Goal: Information Seeking & Learning: Learn about a topic

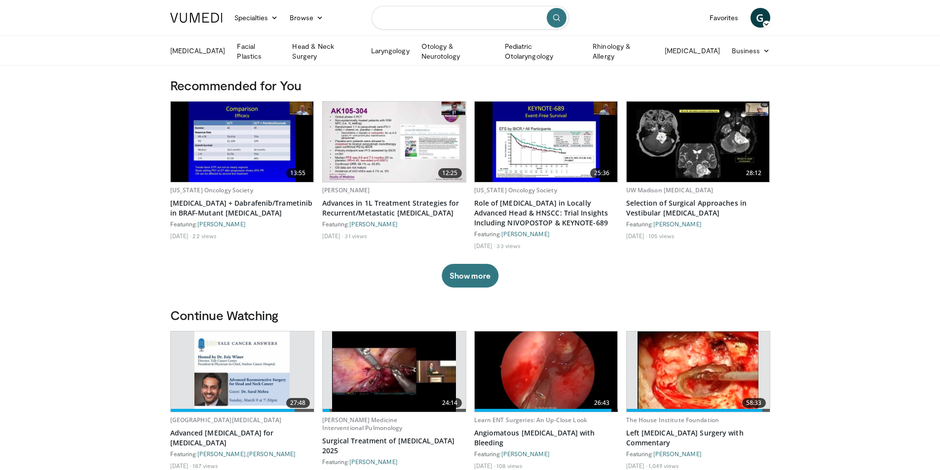
click at [398, 17] on input "Search topics, interventions" at bounding box center [469, 18] width 197 height 24
click at [466, 18] on input "**********" at bounding box center [469, 18] width 197 height 24
type input "**********"
click at [557, 14] on icon "submit" at bounding box center [556, 18] width 8 height 8
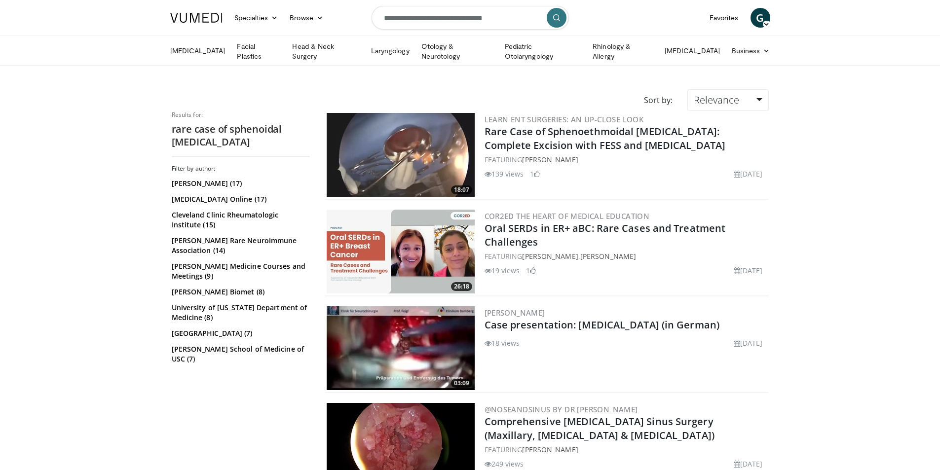
click at [410, 145] on img at bounding box center [401, 155] width 148 height 84
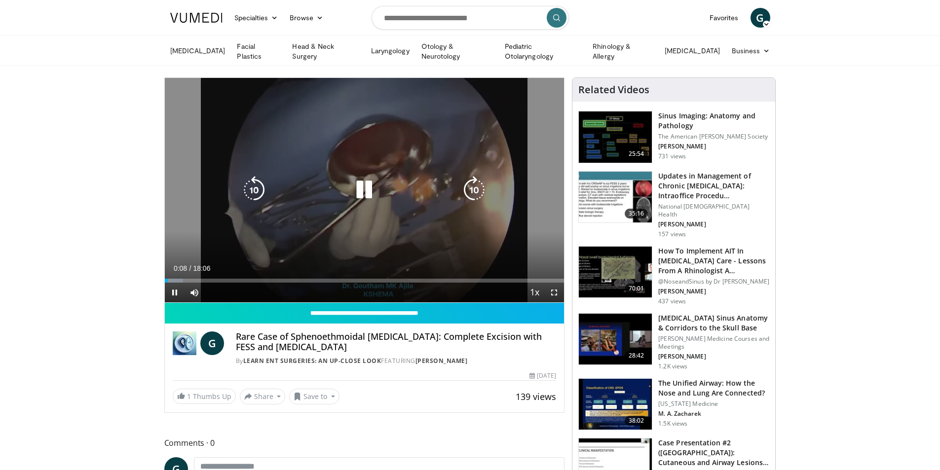
click at [362, 188] on icon "Video Player" at bounding box center [364, 190] width 28 height 28
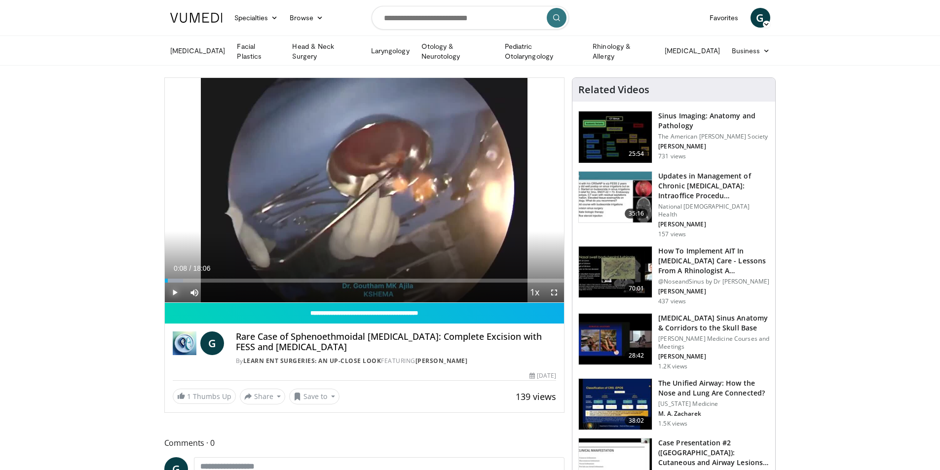
click at [175, 288] on span "Video Player" at bounding box center [175, 293] width 20 height 20
click at [193, 291] on span "Video Player" at bounding box center [194, 293] width 20 height 20
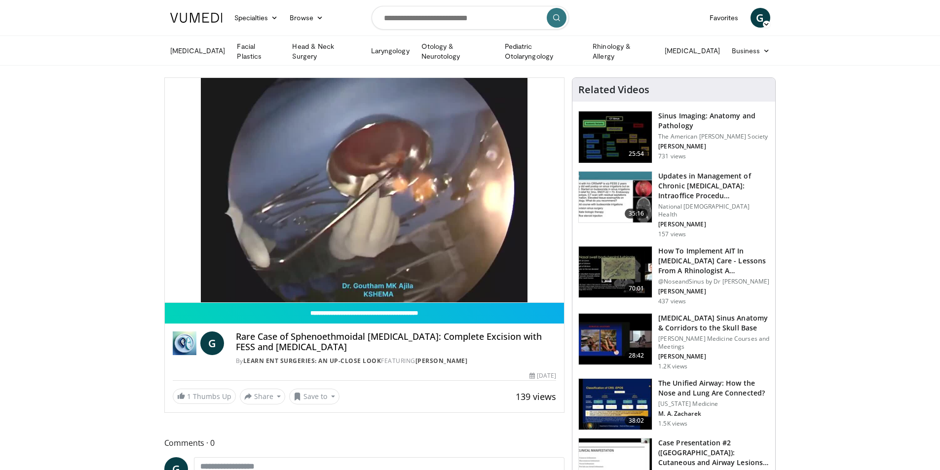
click at [193, 291] on div "10 seconds Tap to unmute" at bounding box center [365, 190] width 400 height 224
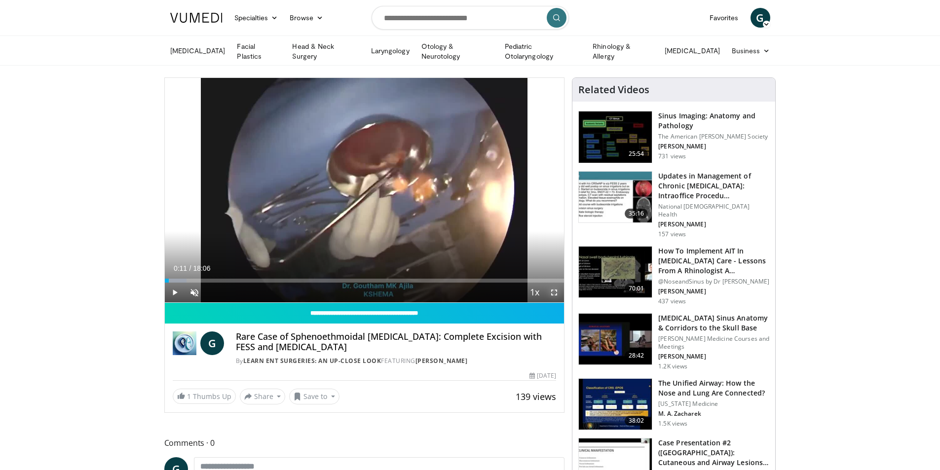
click at [552, 289] on span "Video Player" at bounding box center [554, 293] width 20 height 20
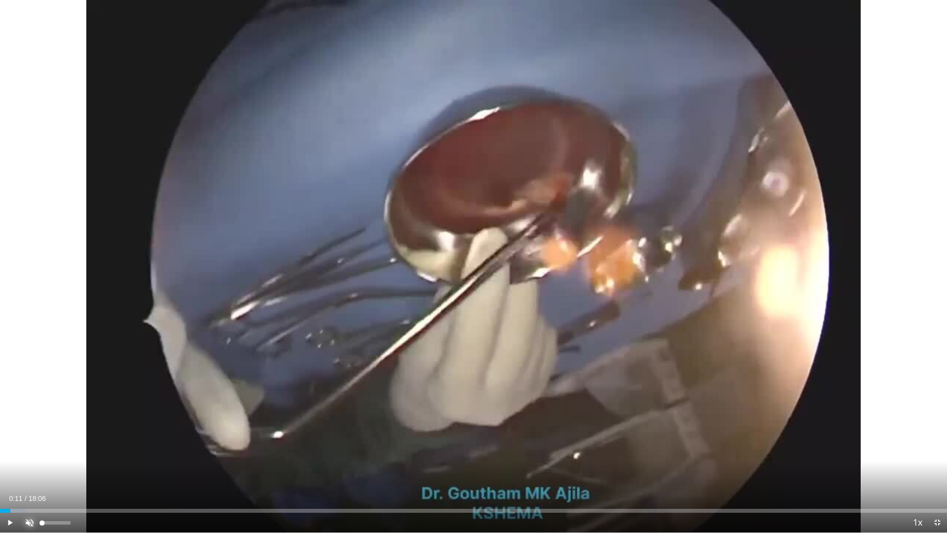
click at [30, 470] on span "Video Player" at bounding box center [30, 523] width 20 height 20
click at [8, 470] on span "Video Player" at bounding box center [10, 523] width 20 height 20
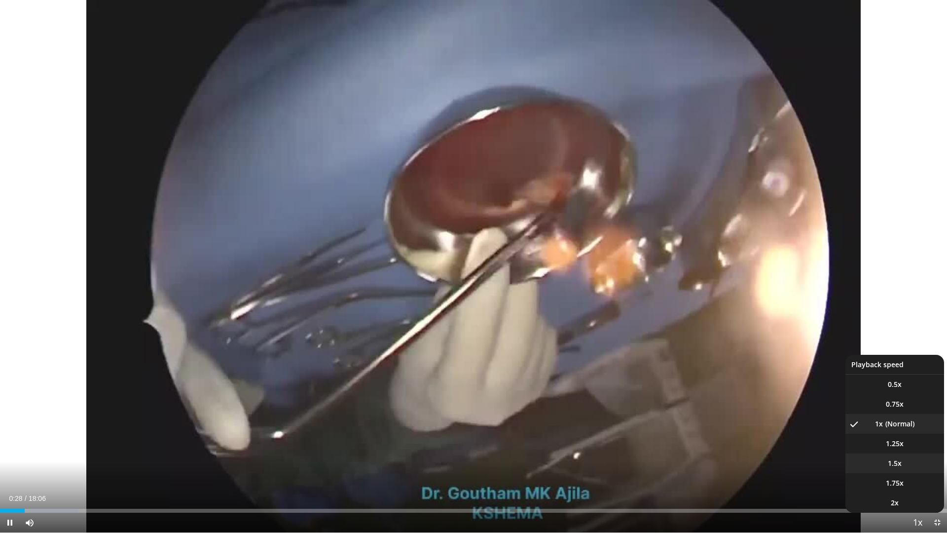
click at [903, 463] on li "1.5x" at bounding box center [894, 463] width 99 height 20
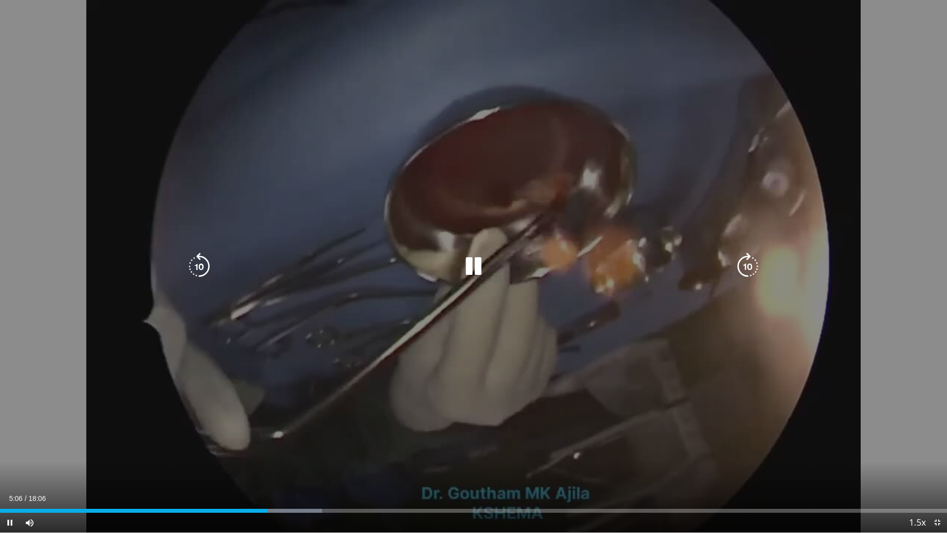
click at [481, 268] on icon "Video Player" at bounding box center [474, 267] width 28 height 28
click at [473, 264] on icon "Video Player" at bounding box center [474, 267] width 28 height 28
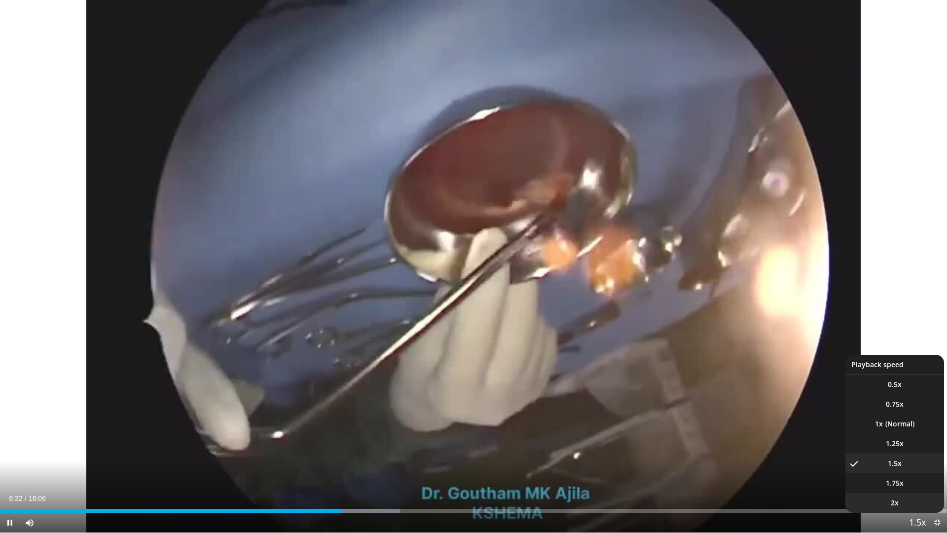
click at [910, 470] on li "2x" at bounding box center [894, 503] width 99 height 20
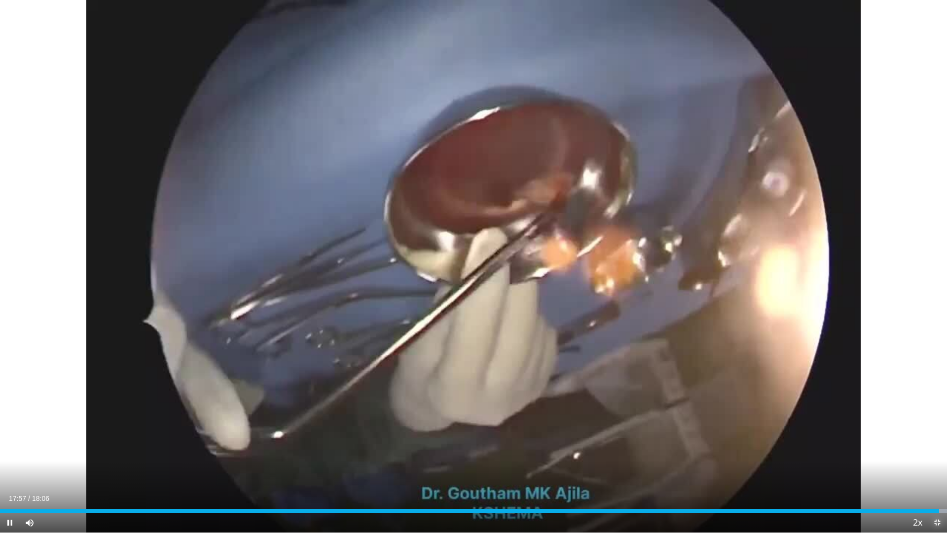
click at [939, 470] on span "Video Player" at bounding box center [937, 523] width 20 height 20
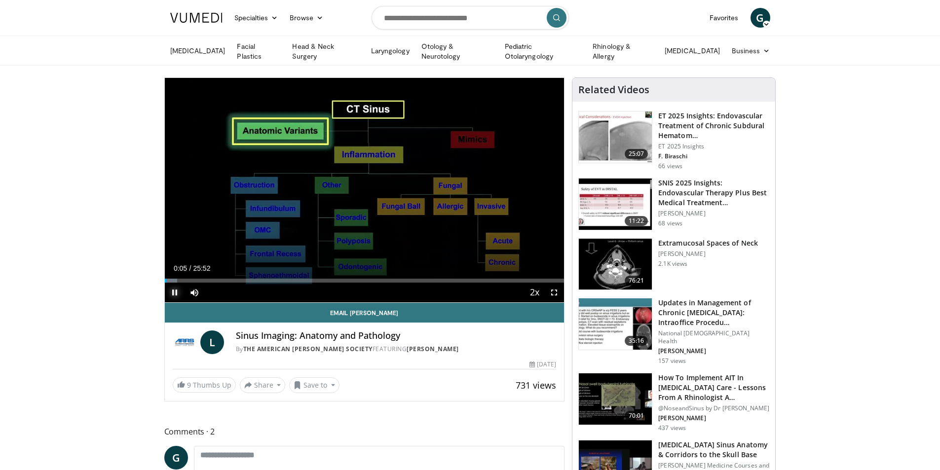
click at [173, 293] on span "Video Player" at bounding box center [175, 293] width 20 height 20
drag, startPoint x: 487, startPoint y: 15, endPoint x: 388, endPoint y: 14, distance: 99.2
click at [388, 14] on input "Search topics, interventions" at bounding box center [469, 18] width 197 height 24
click at [430, 18] on input "**********" at bounding box center [469, 18] width 197 height 24
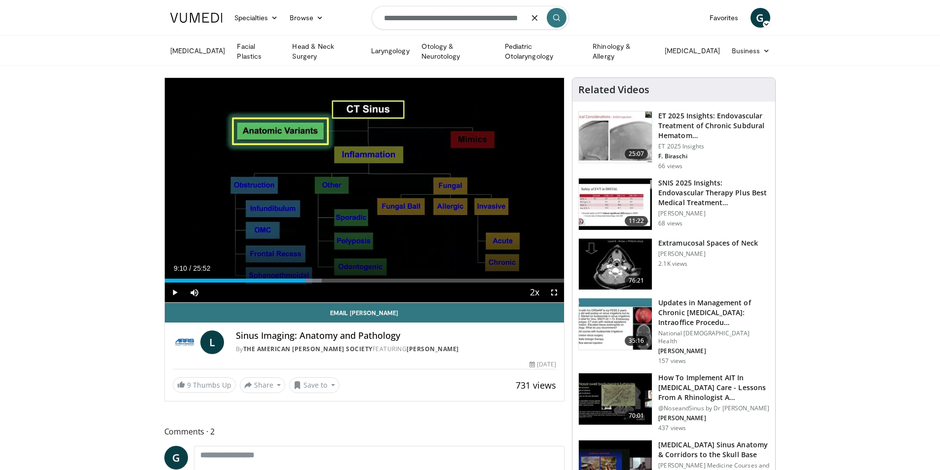
type input "**********"
click at [556, 14] on icon "submit" at bounding box center [556, 18] width 8 height 8
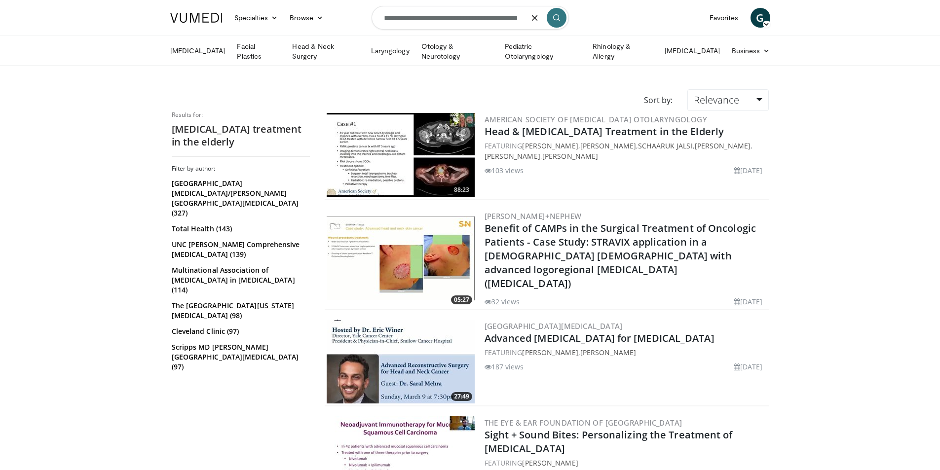
drag, startPoint x: 527, startPoint y: 18, endPoint x: 478, endPoint y: 18, distance: 48.8
click at [478, 18] on input "**********" at bounding box center [469, 18] width 197 height 24
drag, startPoint x: 499, startPoint y: 18, endPoint x: 385, endPoint y: 18, distance: 114.4
click at [385, 18] on input "**********" at bounding box center [469, 18] width 197 height 24
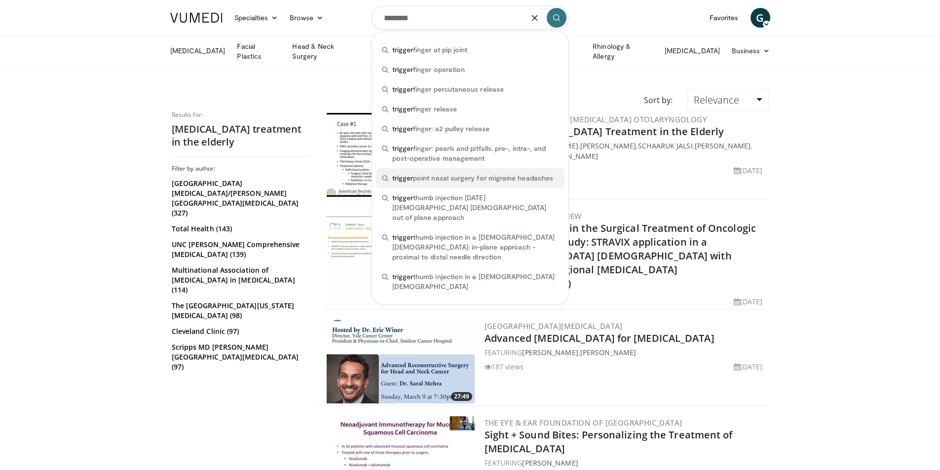
click at [457, 176] on span "trigger point nasal surgery for migraine headaches" at bounding box center [472, 178] width 161 height 10
type input "**********"
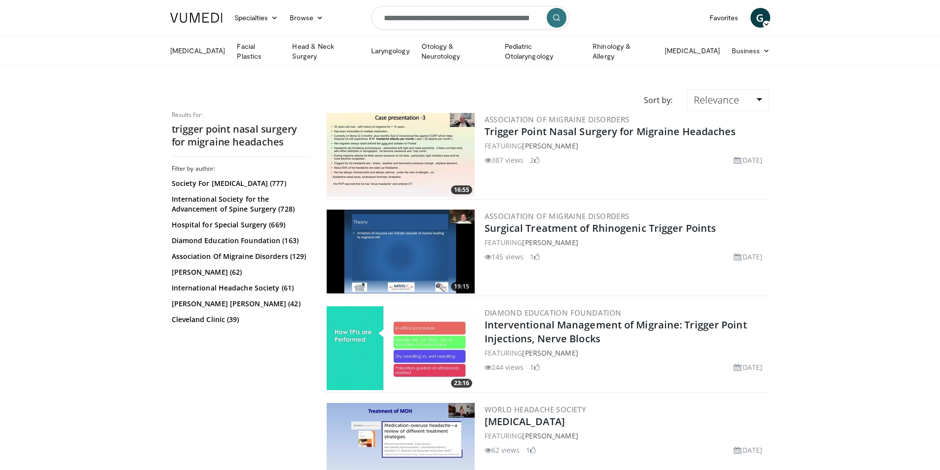
click at [415, 153] on img at bounding box center [401, 155] width 148 height 84
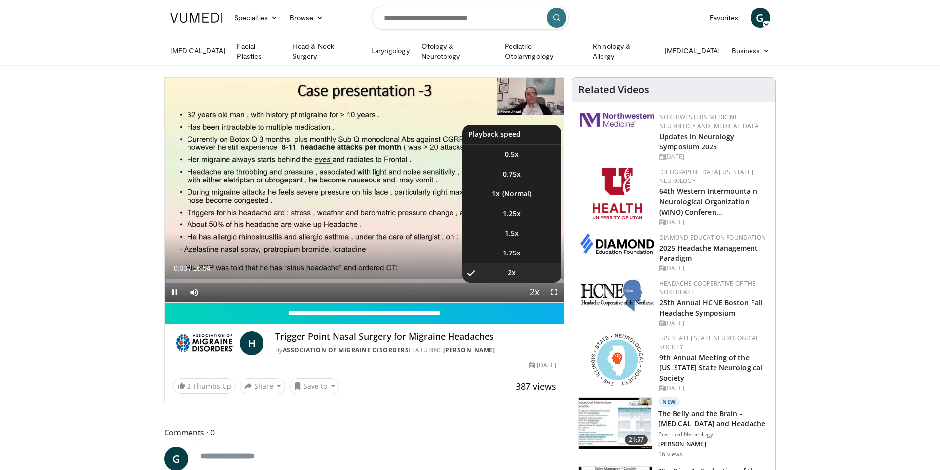
click at [531, 290] on span "Video Player" at bounding box center [534, 293] width 14 height 20
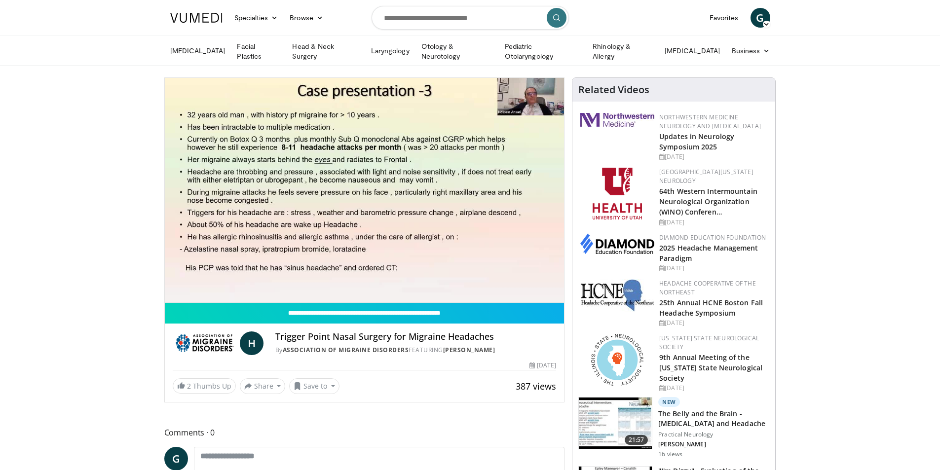
click at [531, 290] on video-js "**********" at bounding box center [365, 190] width 400 height 225
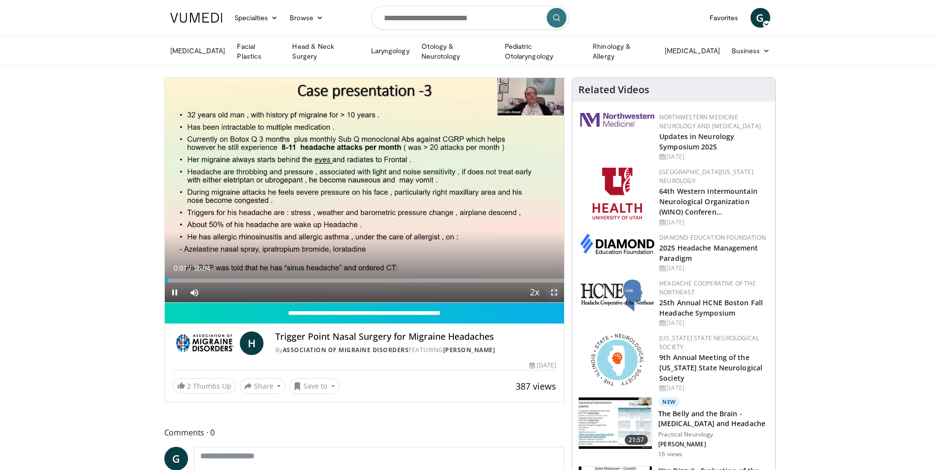
click at [554, 293] on span "Video Player" at bounding box center [554, 293] width 20 height 20
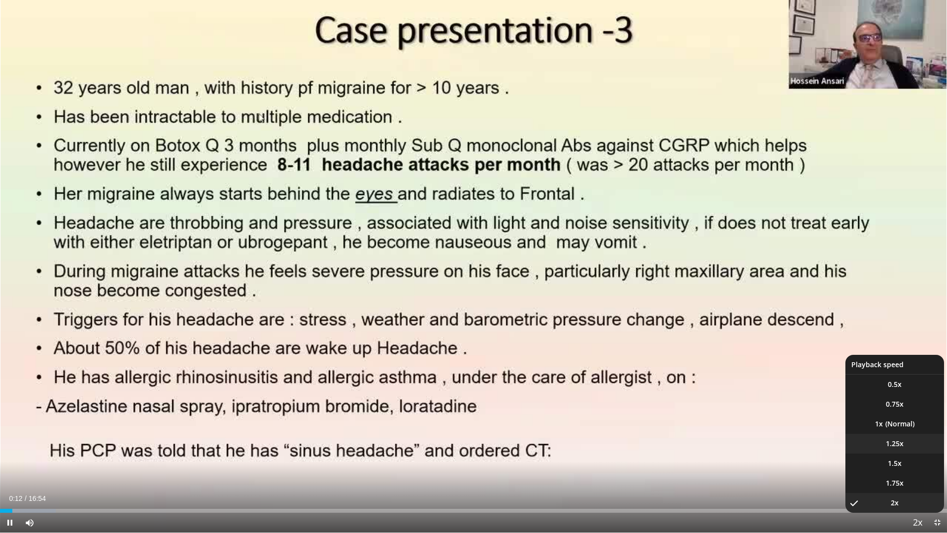
click at [896, 443] on span "1.25x" at bounding box center [895, 444] width 18 height 10
click at [902, 465] on li "1.5x" at bounding box center [894, 463] width 99 height 20
click at [903, 470] on span "1.75x" at bounding box center [895, 483] width 18 height 10
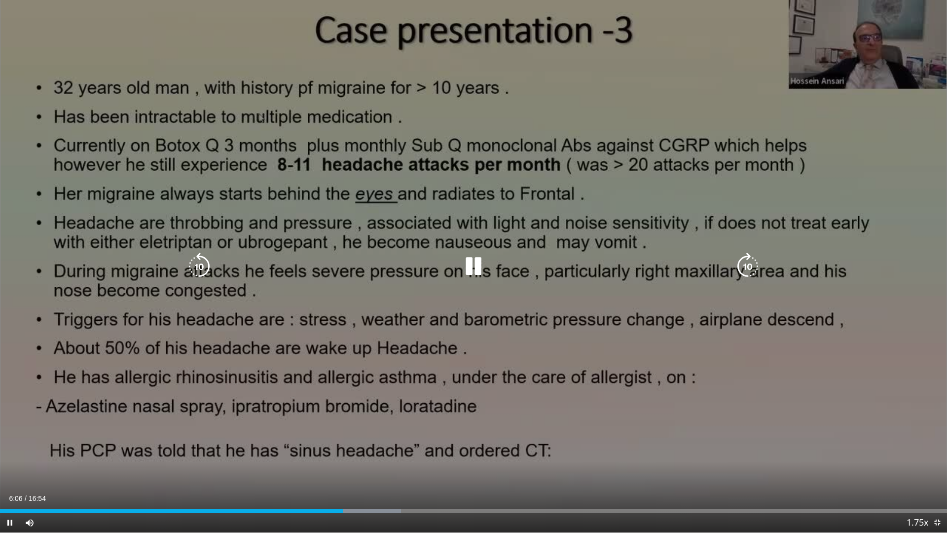
drag, startPoint x: 910, startPoint y: 26, endPoint x: 921, endPoint y: 50, distance: 26.7
click at [921, 50] on div "10 seconds Tap to unmute" at bounding box center [473, 266] width 947 height 532
click at [472, 268] on icon "Video Player" at bounding box center [474, 267] width 28 height 28
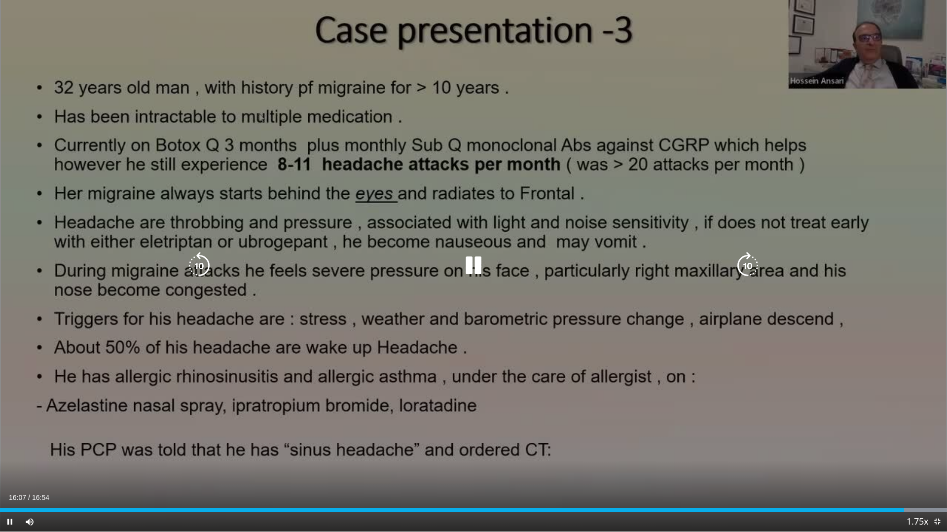
click at [809, 443] on div "10 seconds Tap to unmute" at bounding box center [473, 266] width 947 height 532
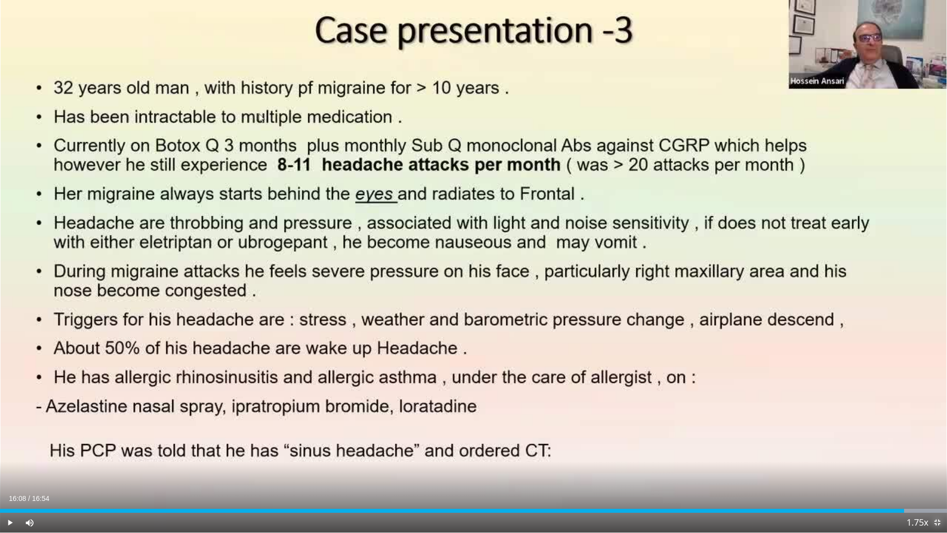
click at [939, 470] on span "Video Player" at bounding box center [937, 523] width 20 height 20
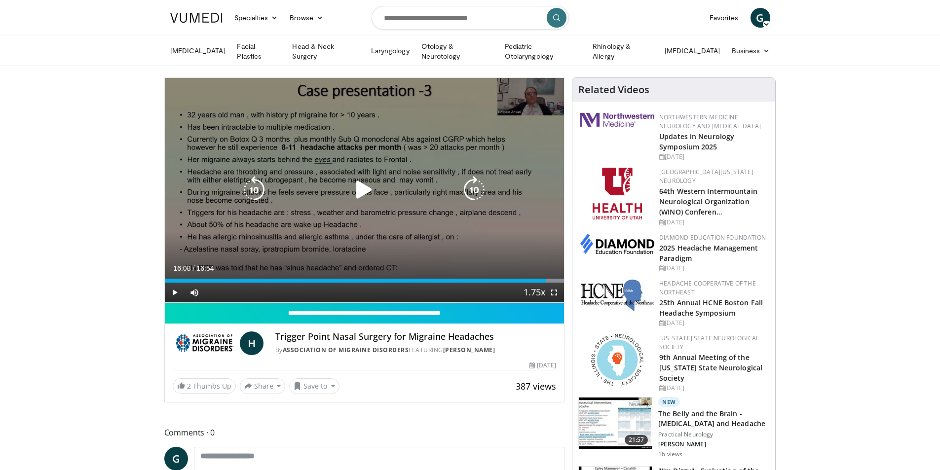
click at [359, 186] on icon "Video Player" at bounding box center [364, 190] width 28 height 28
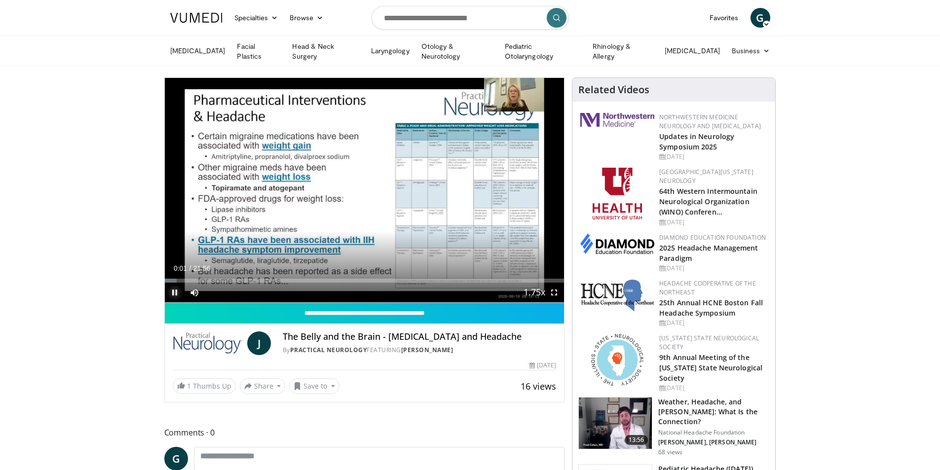
click at [173, 291] on span "Video Player" at bounding box center [175, 293] width 20 height 20
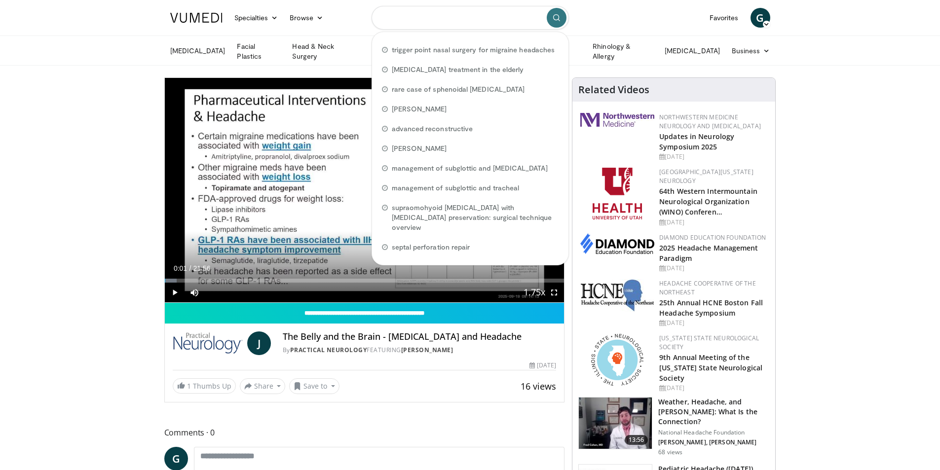
drag, startPoint x: 484, startPoint y: 19, endPoint x: 376, endPoint y: 14, distance: 108.1
click at [376, 14] on input "Search topics, interventions" at bounding box center [469, 18] width 197 height 24
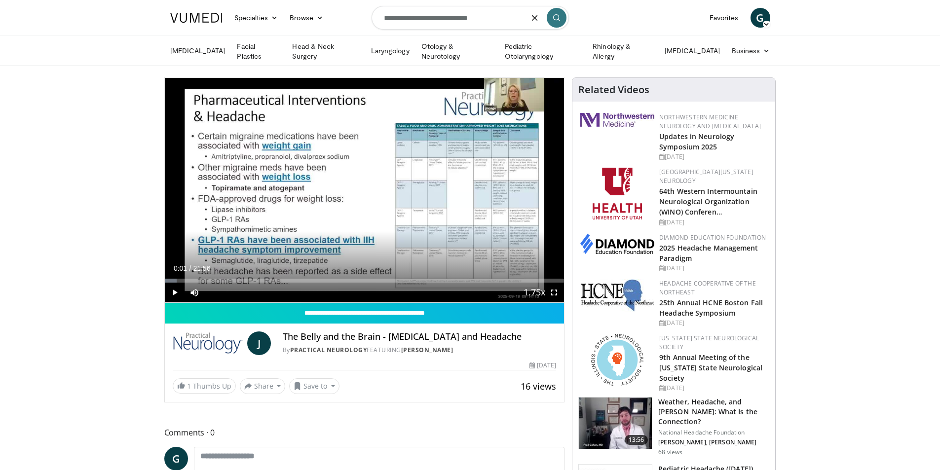
type input "**********"
click at [555, 15] on icon "submit" at bounding box center [556, 18] width 8 height 8
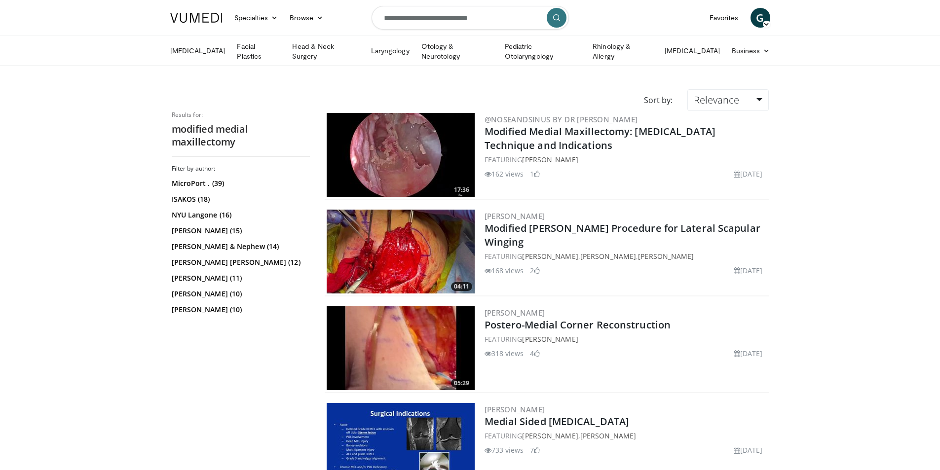
click at [420, 141] on img at bounding box center [401, 155] width 148 height 84
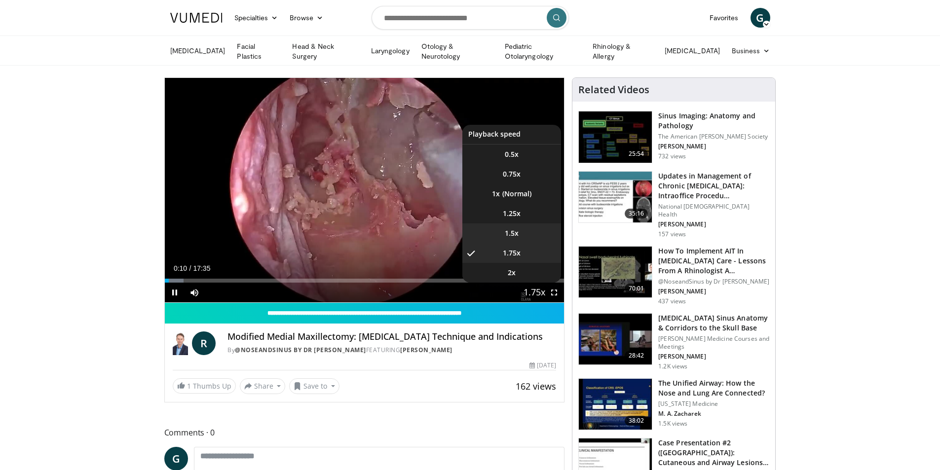
click at [519, 231] on li "1.5x" at bounding box center [511, 233] width 99 height 20
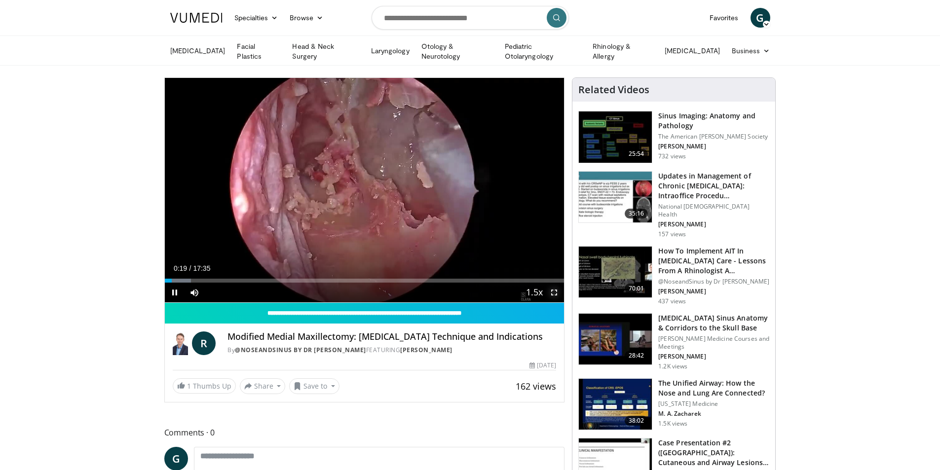
click at [551, 288] on span "Video Player" at bounding box center [554, 293] width 20 height 20
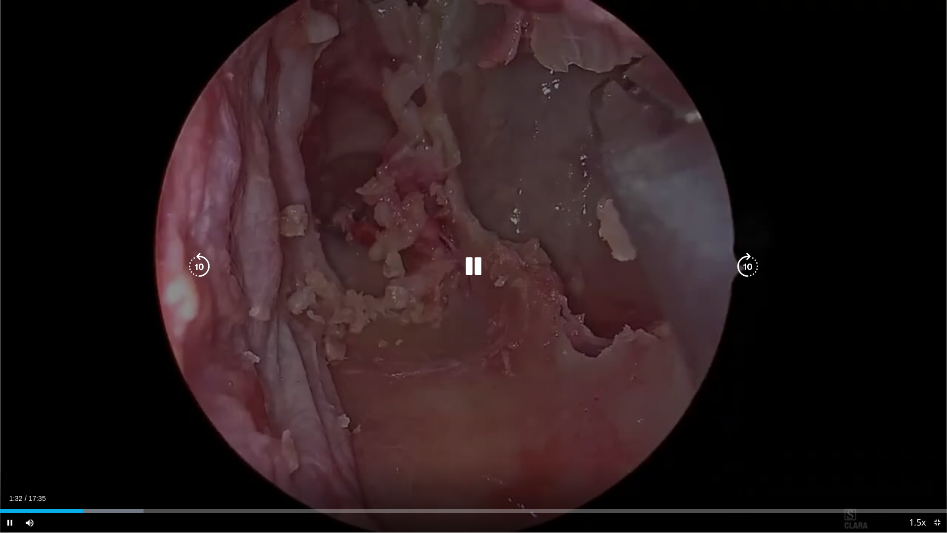
click at [476, 265] on icon "Video Player" at bounding box center [474, 267] width 28 height 28
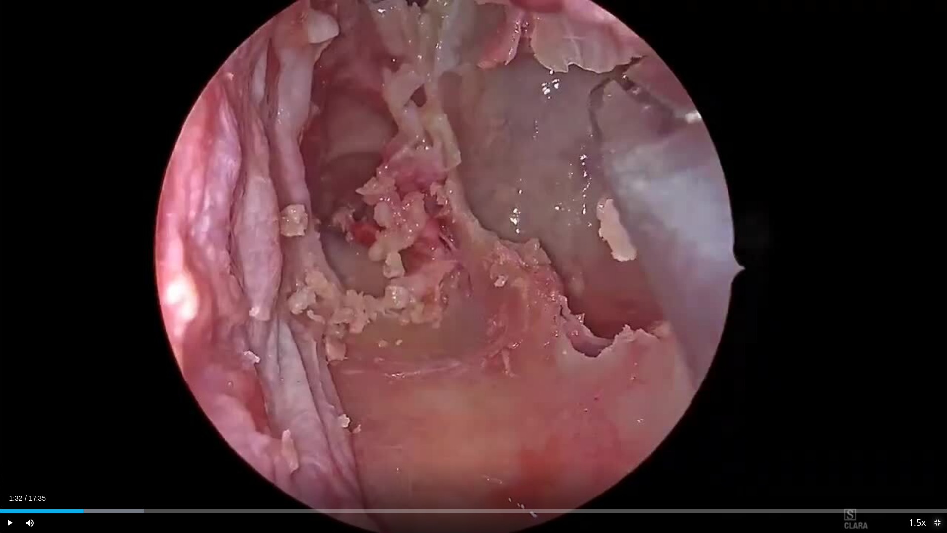
click at [939, 470] on span "Video Player" at bounding box center [937, 523] width 20 height 20
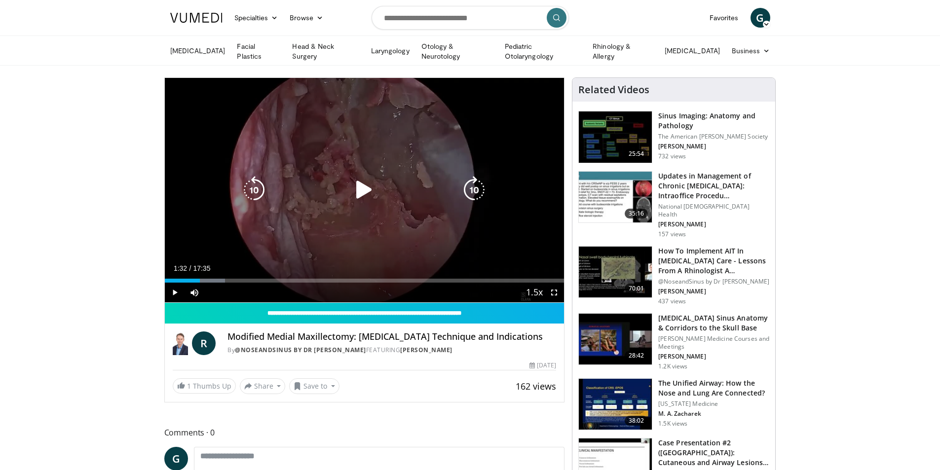
click at [361, 183] on icon "Video Player" at bounding box center [364, 190] width 28 height 28
click at [369, 184] on icon "Video Player" at bounding box center [364, 190] width 28 height 28
